Goal: Find specific page/section

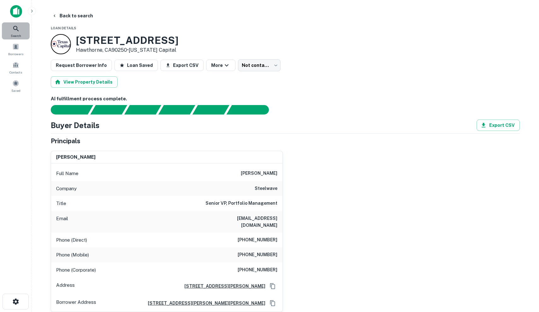
click at [15, 36] on span "Search" at bounding box center [16, 35] width 10 height 5
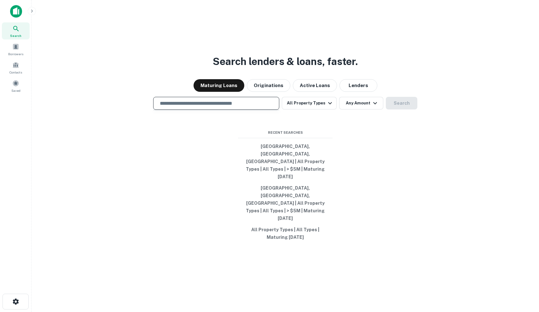
click at [231, 107] on input "text" at bounding box center [216, 103] width 120 height 7
click at [17, 49] on span at bounding box center [15, 46] width 7 height 7
